Goal: Task Accomplishment & Management: Use online tool/utility

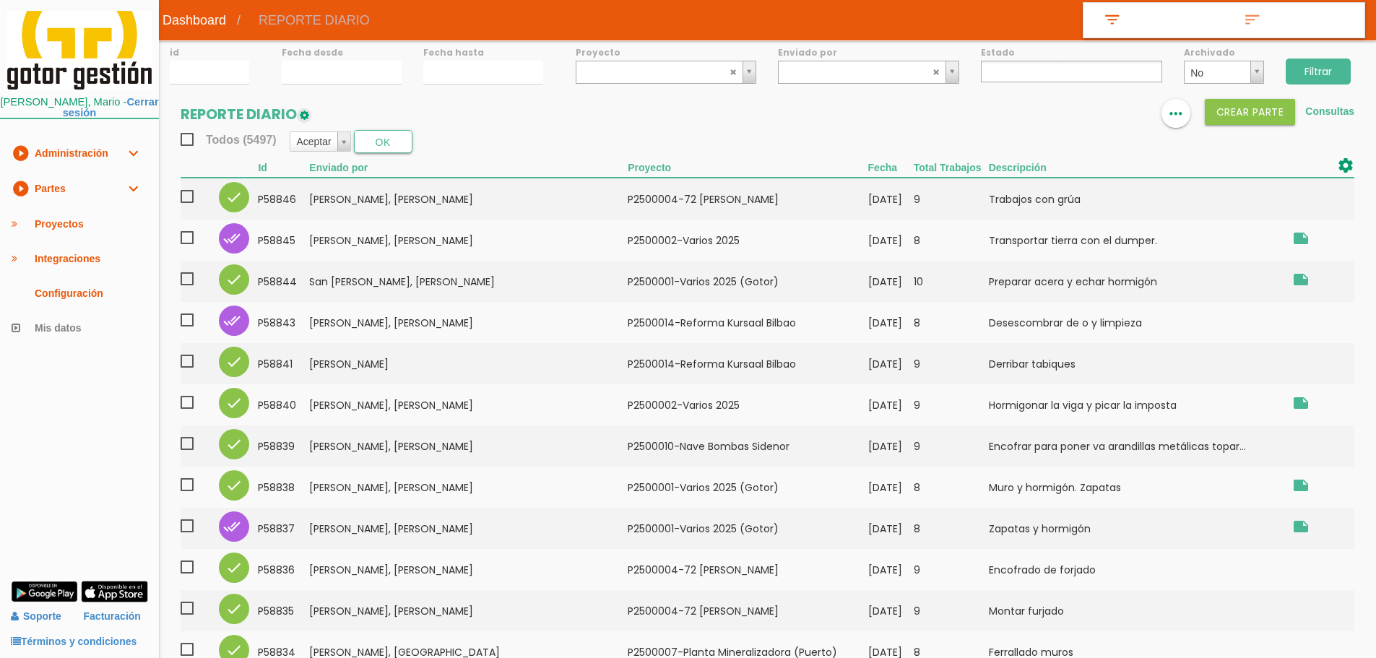
select select
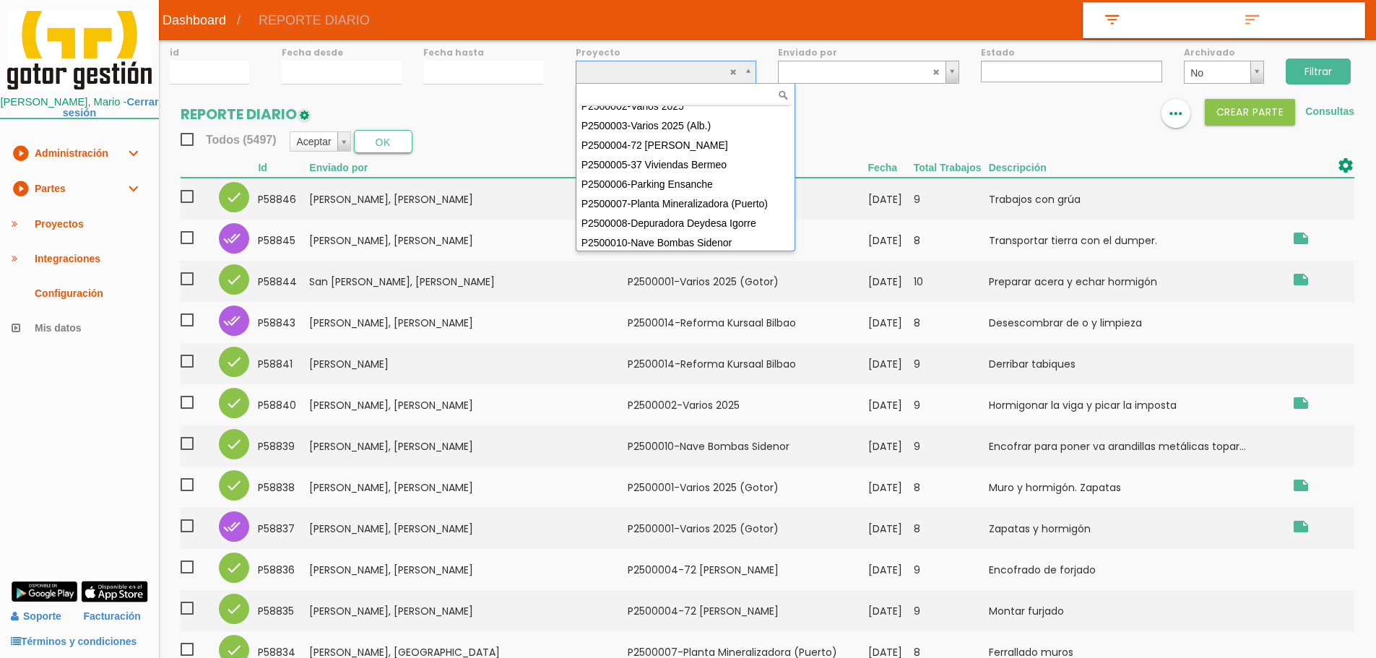
scroll to position [72, 0]
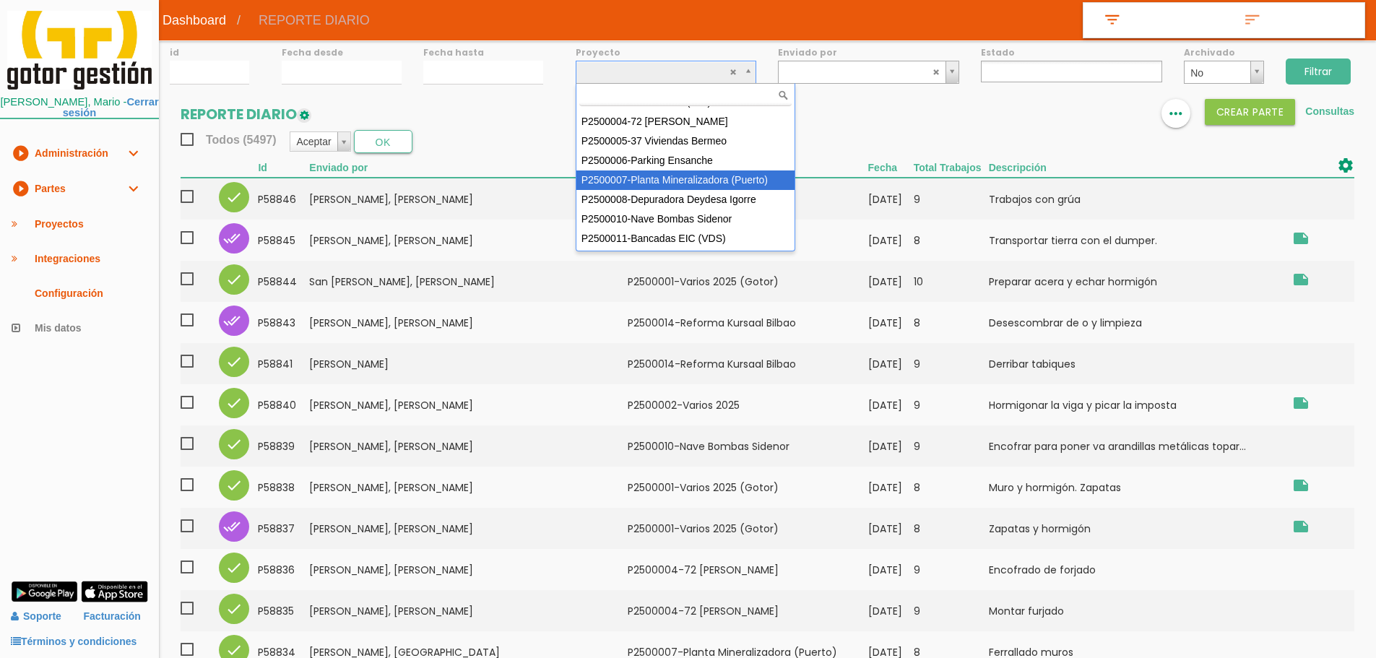
select select "89"
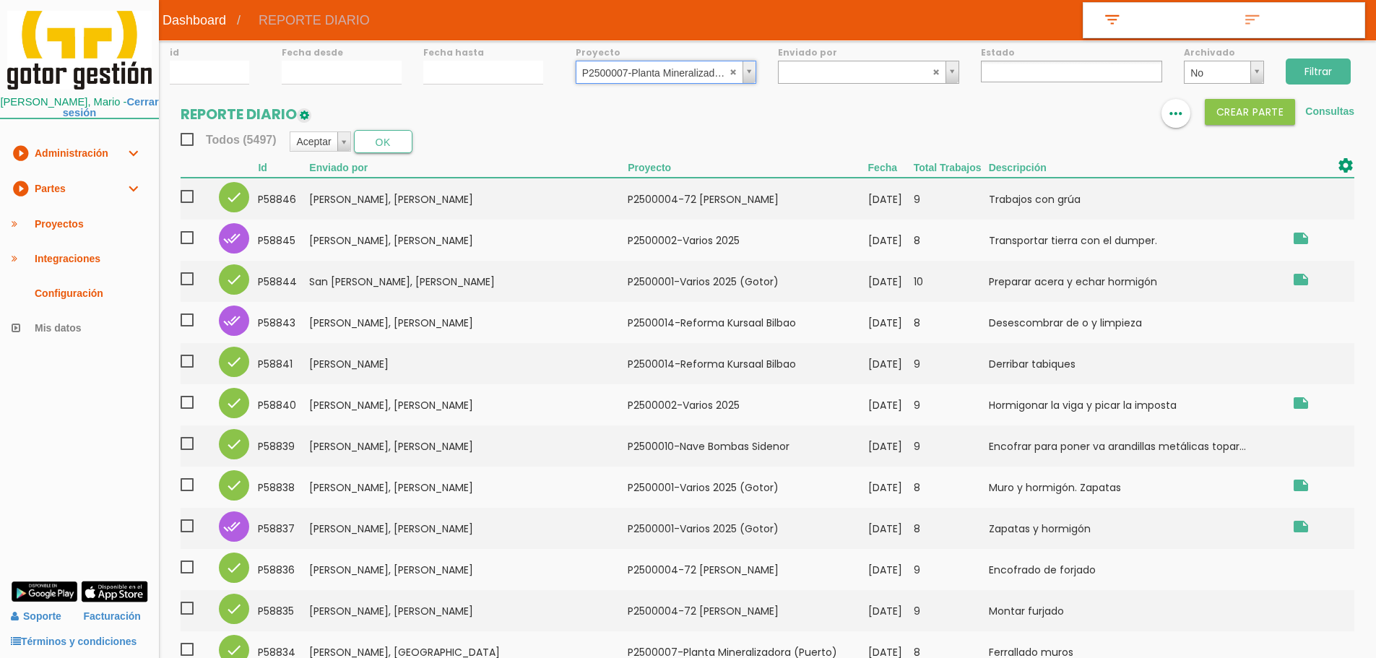
click at [1307, 72] on input "Filtrar" at bounding box center [1318, 72] width 65 height 26
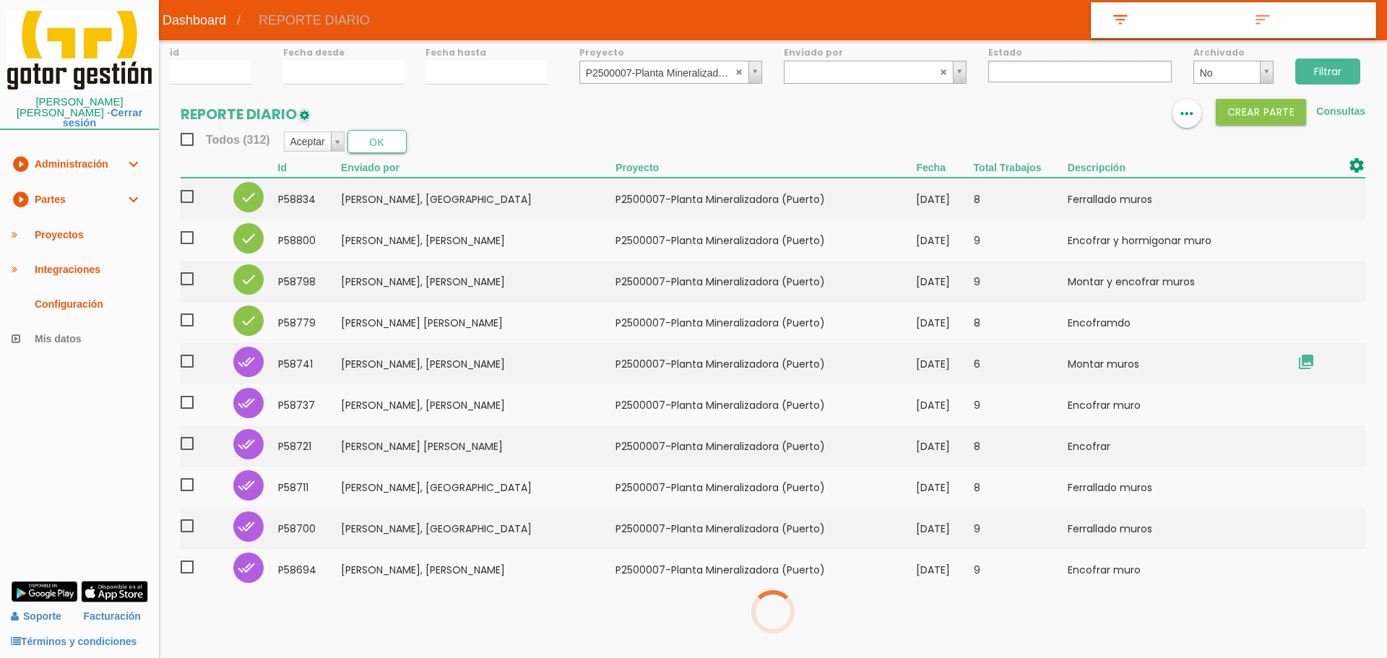
select select
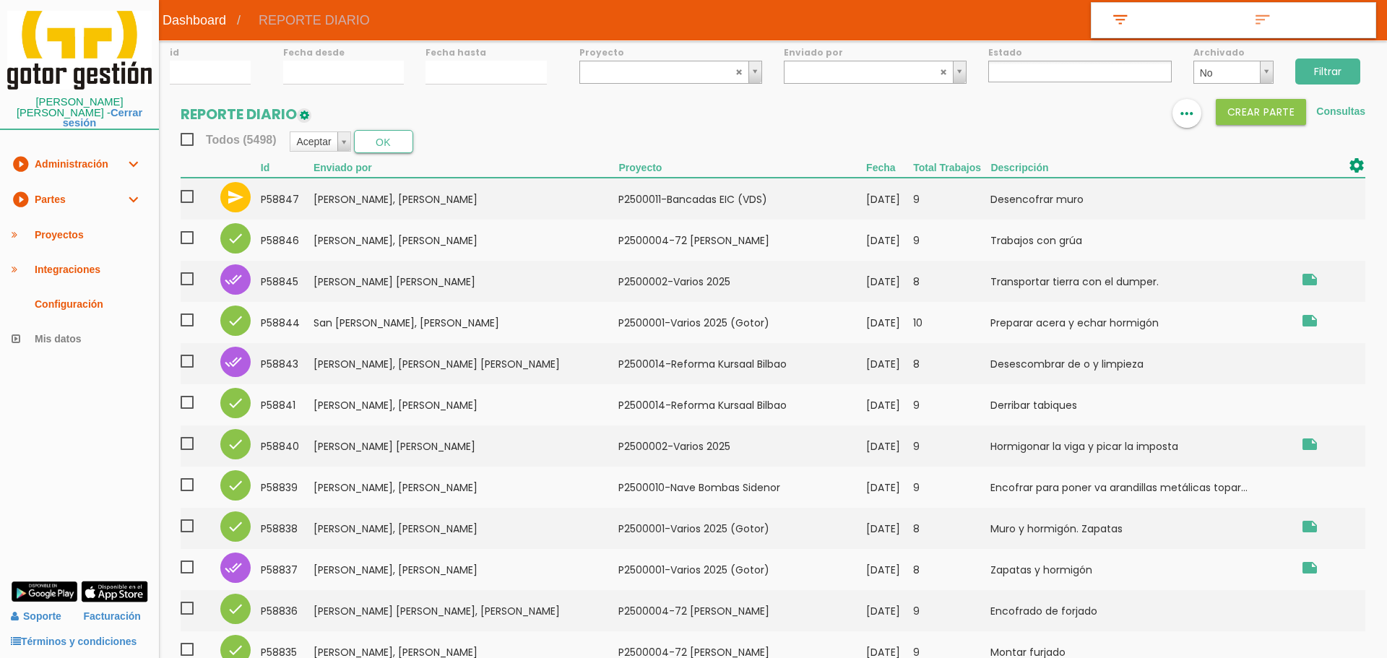
select select
click at [1076, 117] on link at bounding box center [1089, 113] width 29 height 29
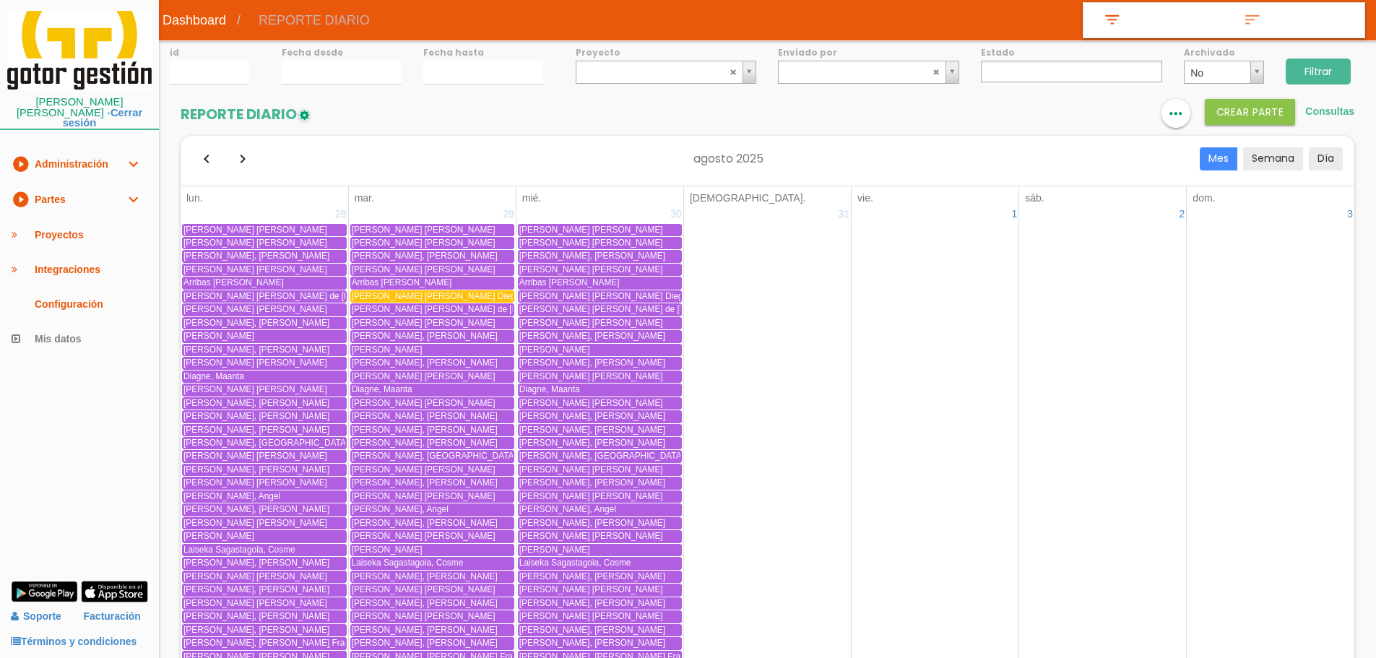
click at [412, 295] on span "Bocanegra Bedoya, Juan Diego" at bounding box center [436, 296] width 168 height 10
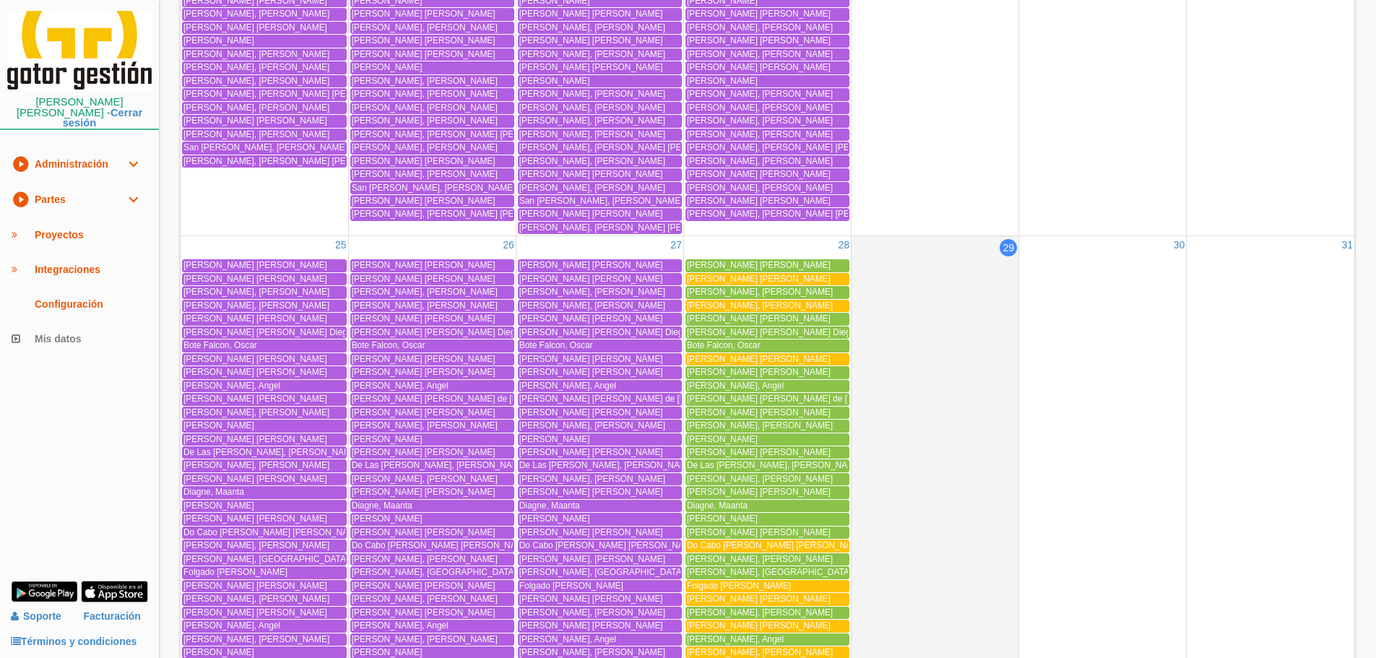
scroll to position [2889, 0]
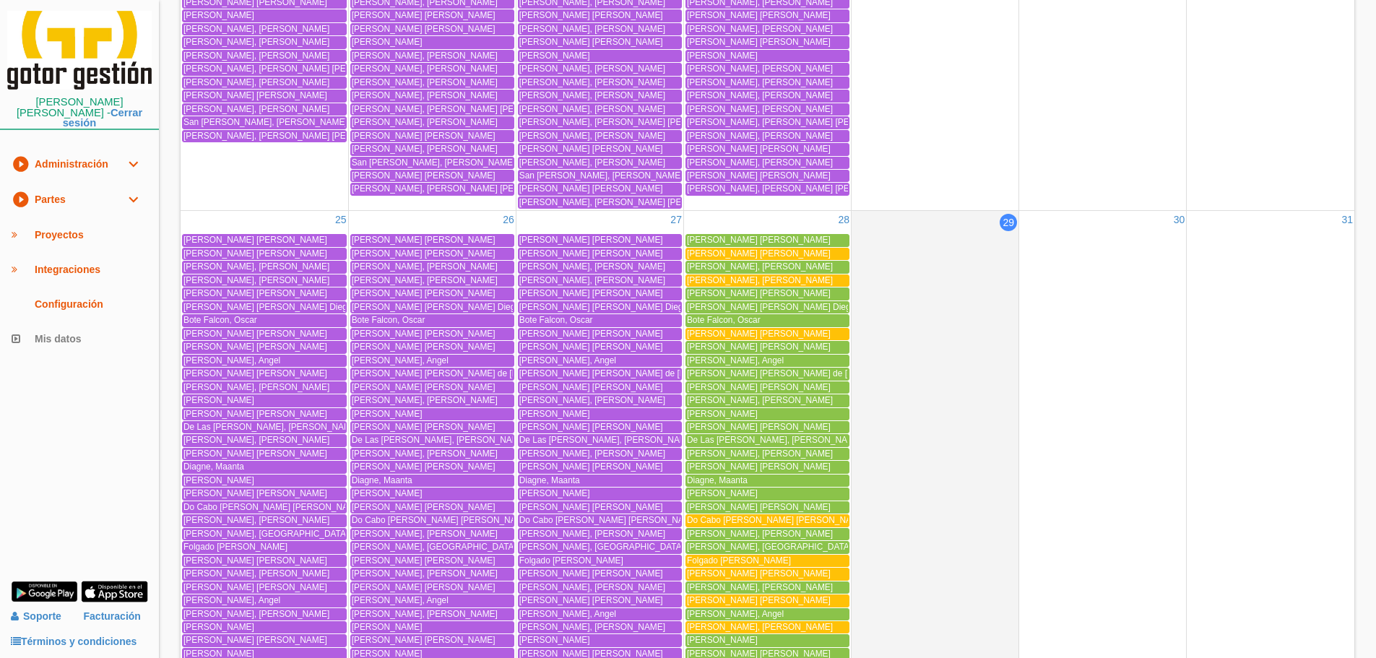
click at [374, 343] on span "Cardoso Correia, Diogo Rafael" at bounding box center [424, 347] width 144 height 10
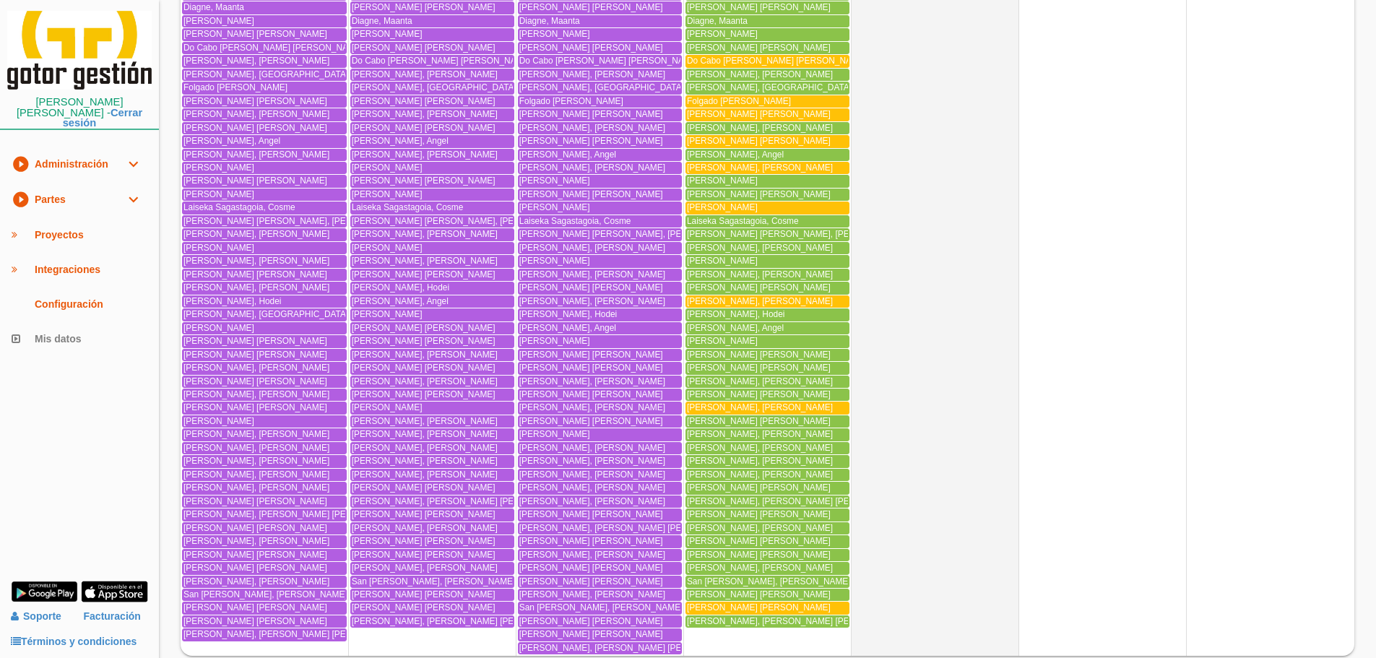
scroll to position [3358, 0]
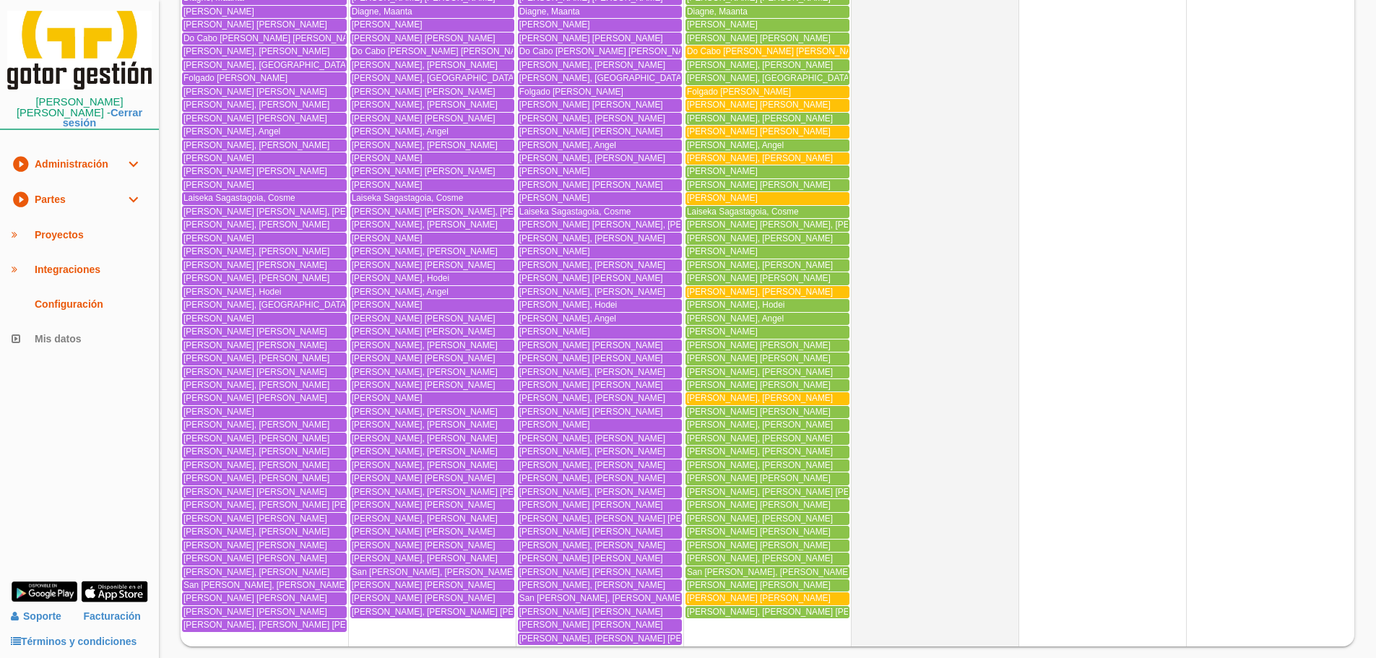
click at [381, 464] on span "Prado Marcos, Raul" at bounding box center [425, 465] width 146 height 10
click at [708, 598] on span "Veiga Seijas, Francisco Javier" at bounding box center [759, 598] width 144 height 10
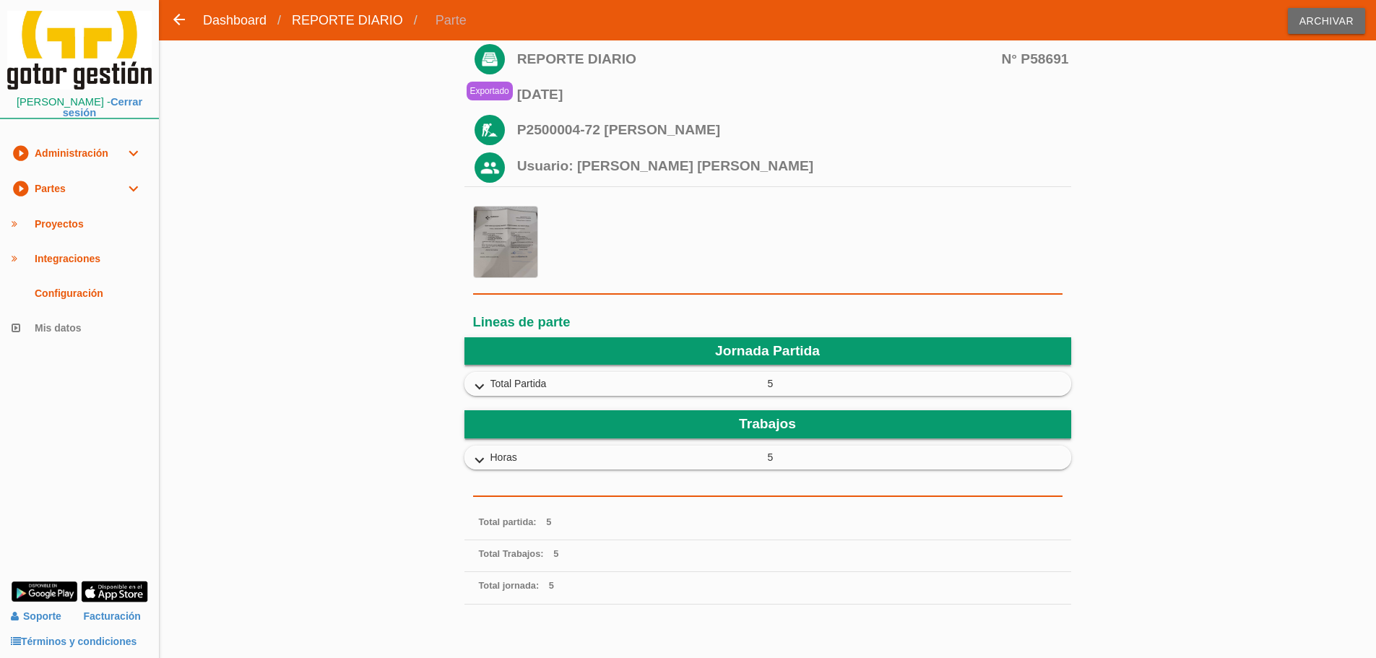
click at [473, 389] on icon "expand_more" at bounding box center [479, 387] width 23 height 19
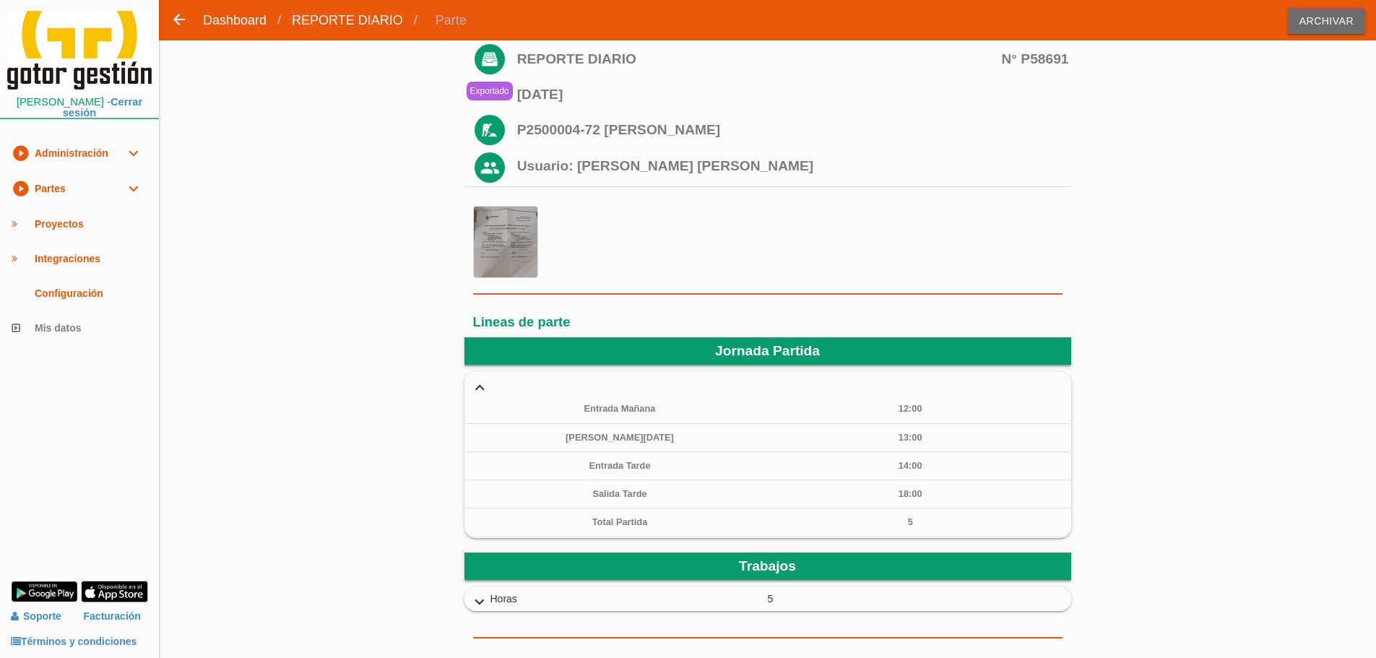
click at [480, 379] on icon "expand_more" at bounding box center [479, 387] width 23 height 19
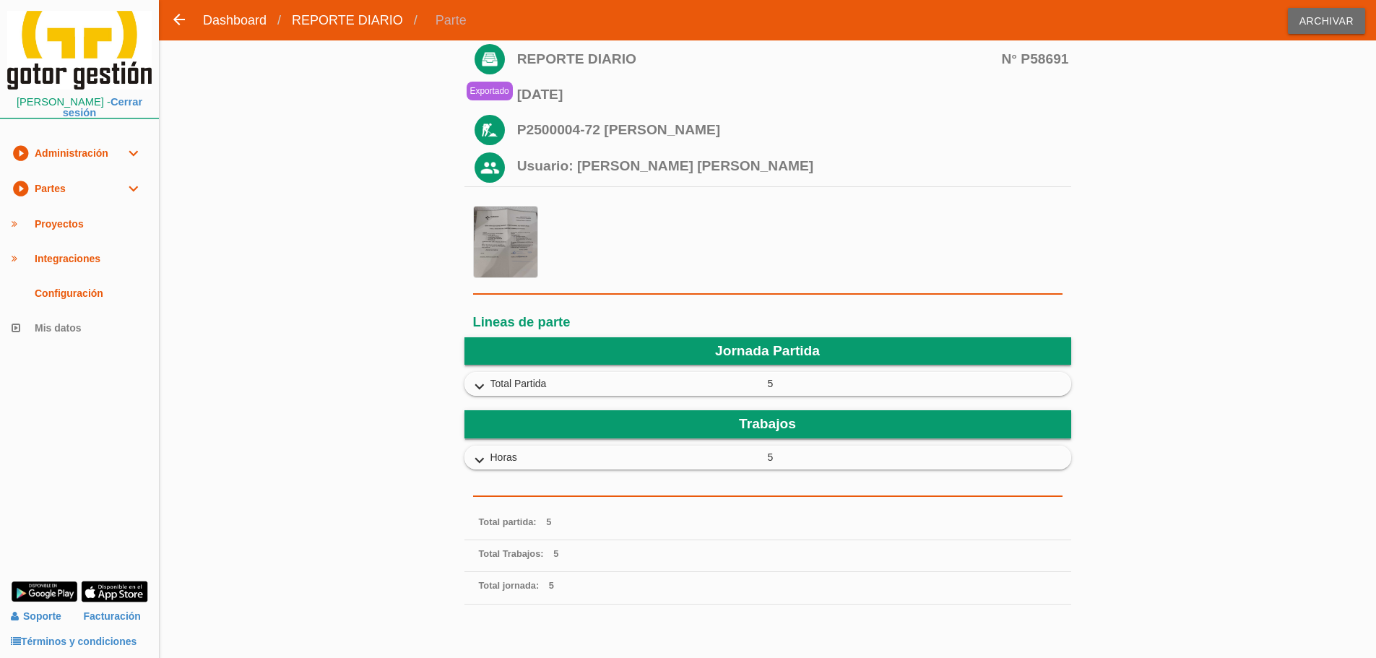
click at [483, 459] on icon "expand_more" at bounding box center [479, 460] width 23 height 19
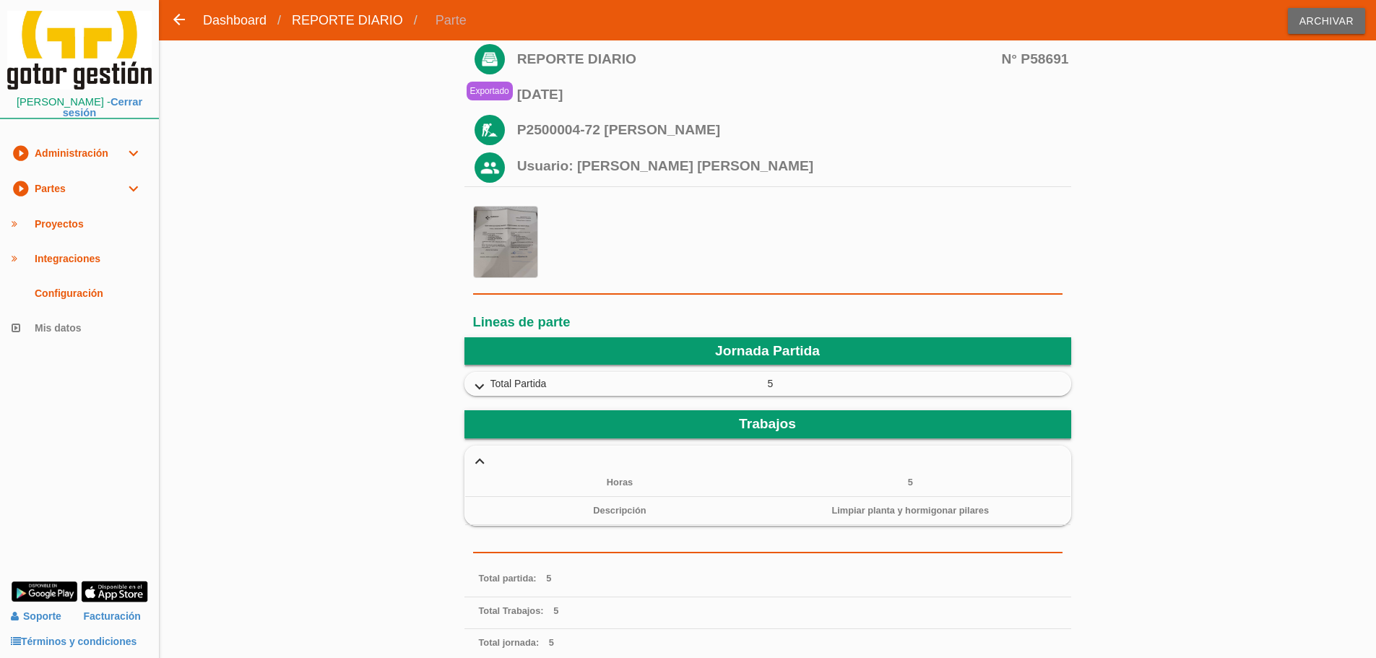
click at [483, 459] on icon "expand_more" at bounding box center [479, 460] width 23 height 19
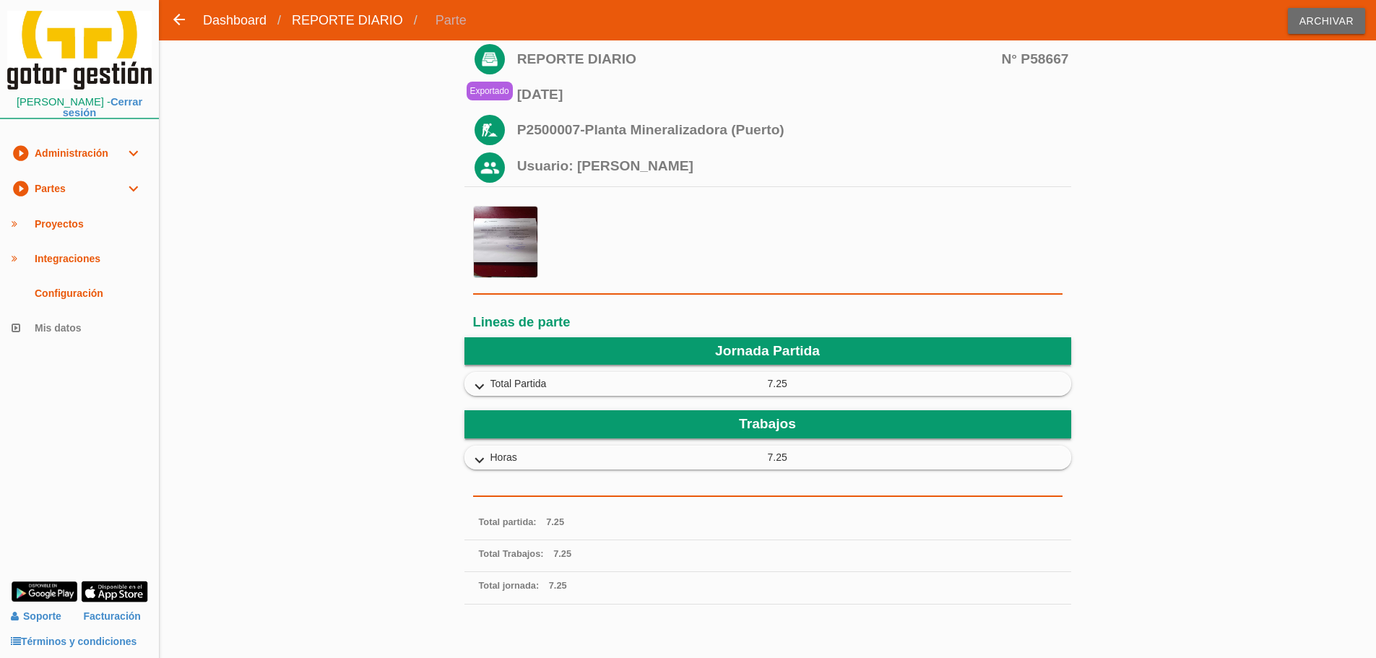
click at [464, 366] on partida "Jornada Partida expand_more Total Partida Entrada [DATE] cal 1" at bounding box center [767, 366] width 607 height 59
click at [485, 389] on icon "expand_more" at bounding box center [479, 387] width 23 height 19
